Goal: Check status: Verify the current state of an ongoing process or item

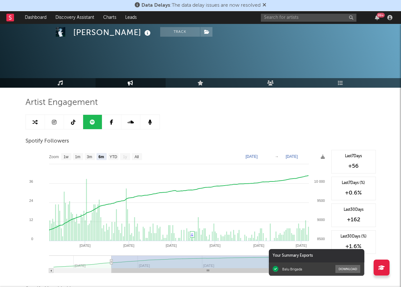
select select "6m"
select select "1w"
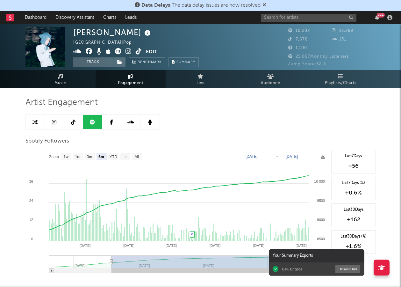
click at [127, 122] on link at bounding box center [130, 122] width 19 height 14
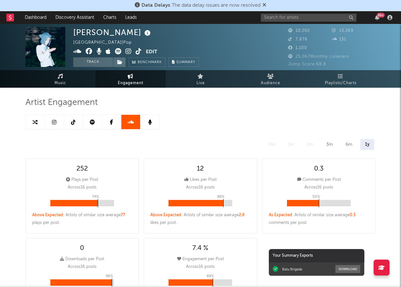
click at [55, 121] on icon at bounding box center [54, 121] width 4 height 5
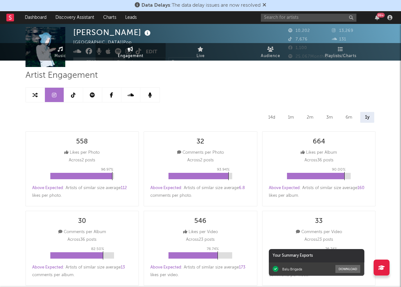
select select "6m"
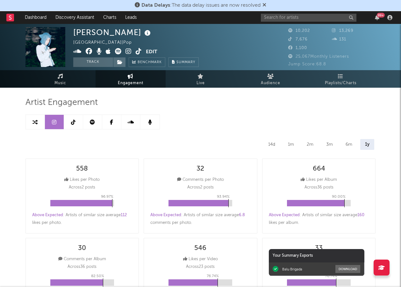
click at [135, 85] on span "Engagement" at bounding box center [130, 83] width 25 height 8
select select "1m"
